Goal: Task Accomplishment & Management: Complete application form

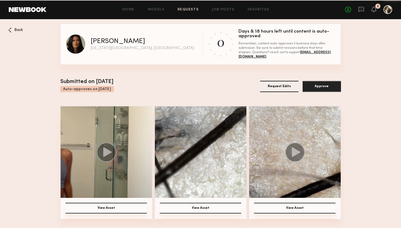
scroll to position [34, 0]
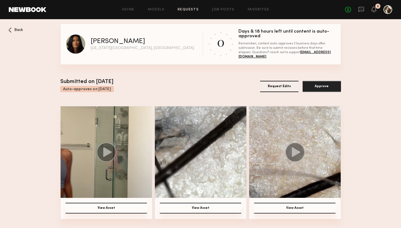
click at [279, 89] on button "Request Edits" at bounding box center [279, 86] width 38 height 11
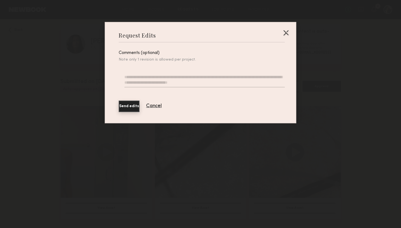
click at [178, 79] on textarea at bounding box center [205, 80] width 161 height 13
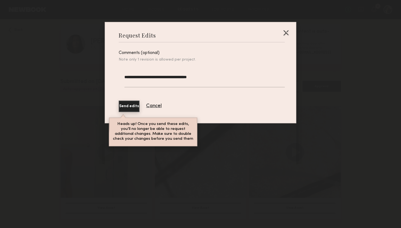
type textarea "**********"
click at [136, 105] on button "Send edits" at bounding box center [129, 107] width 21 height 12
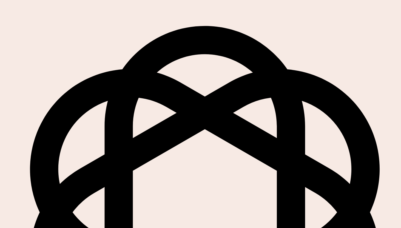
scroll to position [34, 0]
